Goal: Find specific page/section: Locate a particular part of the current website

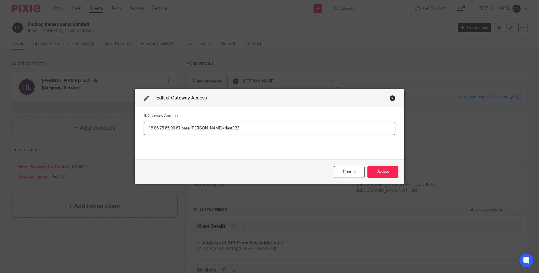
scroll to position [387, 0]
click at [390, 97] on div "Close this dialog window" at bounding box center [392, 98] width 6 height 6
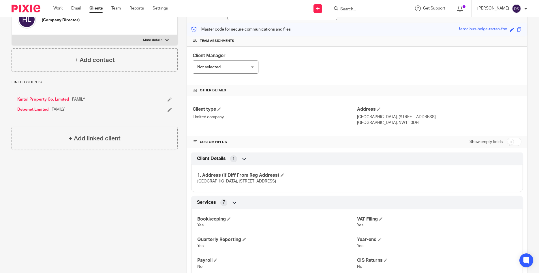
scroll to position [0, 0]
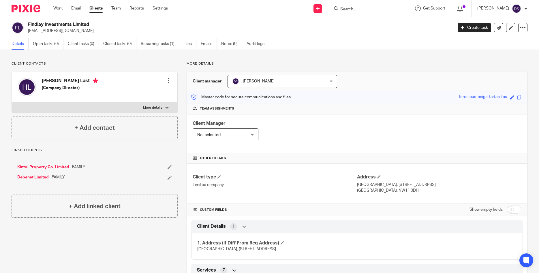
click at [350, 9] on input "Search" at bounding box center [366, 9] width 52 height 5
type input "enaf"
click at [353, 26] on link at bounding box center [386, 24] width 97 height 13
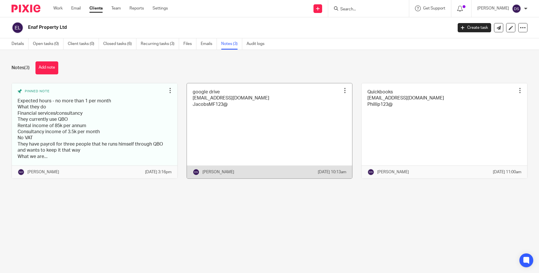
click at [243, 105] on link at bounding box center [269, 130] width 165 height 95
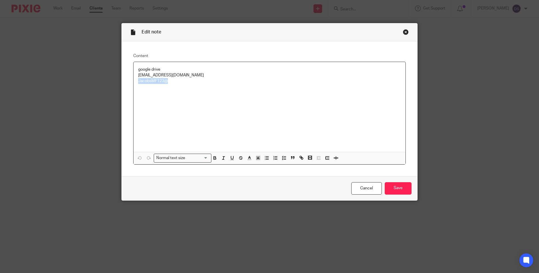
drag, startPoint x: 174, startPoint y: 82, endPoint x: 130, endPoint y: 82, distance: 43.8
click at [130, 82] on div "Content google drive joballjacobs@gmail.com JacobsMF123@ Normal text size Loadi…" at bounding box center [270, 109] width 296 height 135
copy p "JacobsMF123@"
